Goal: Check status: Check status

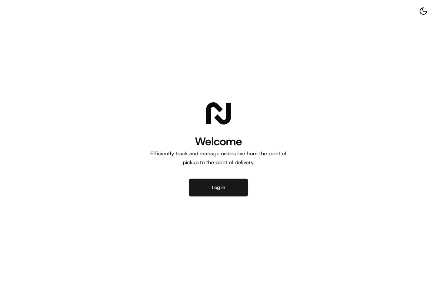
click at [213, 182] on button "Log in" at bounding box center [218, 187] width 59 height 18
